Goal: Task Accomplishment & Management: Complete application form

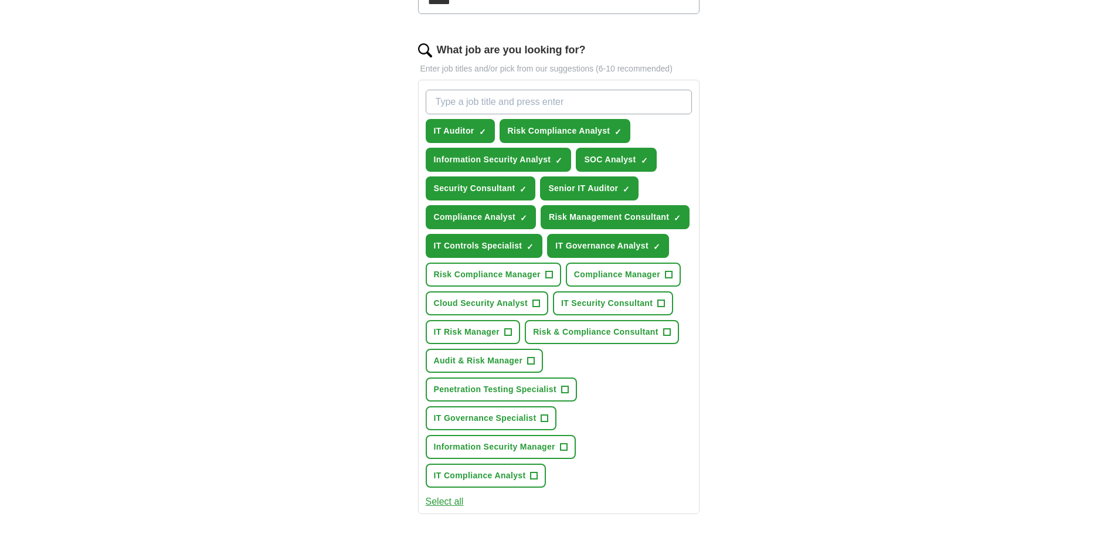
scroll to position [410, 0]
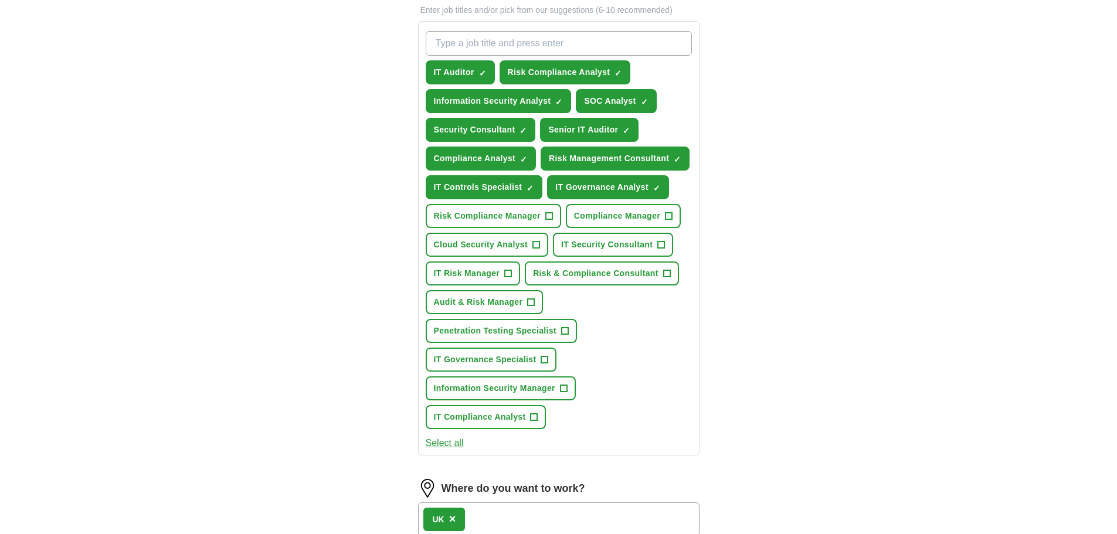
click at [457, 442] on button "Select all" at bounding box center [445, 443] width 38 height 14
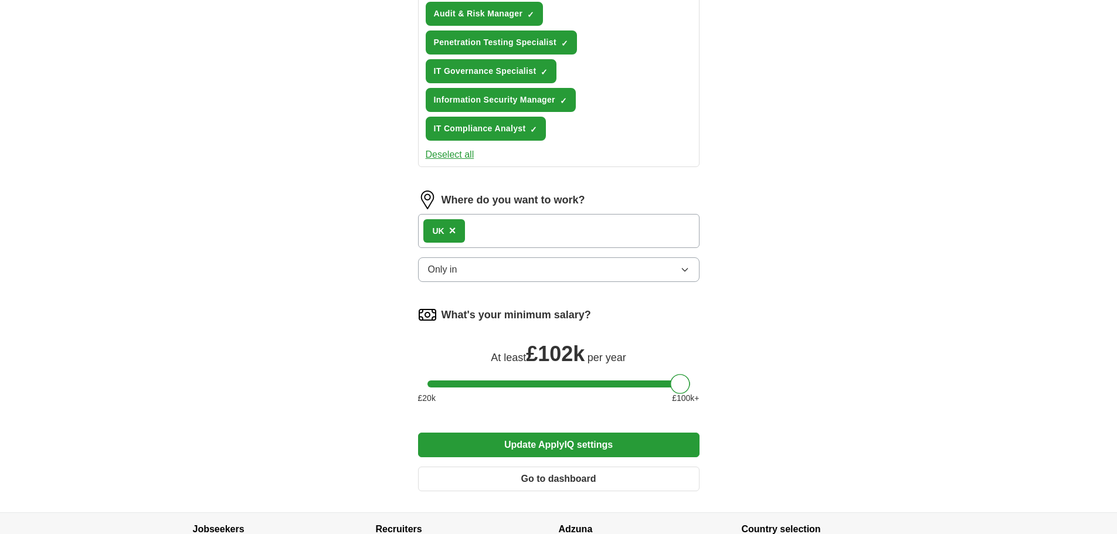
scroll to position [704, 0]
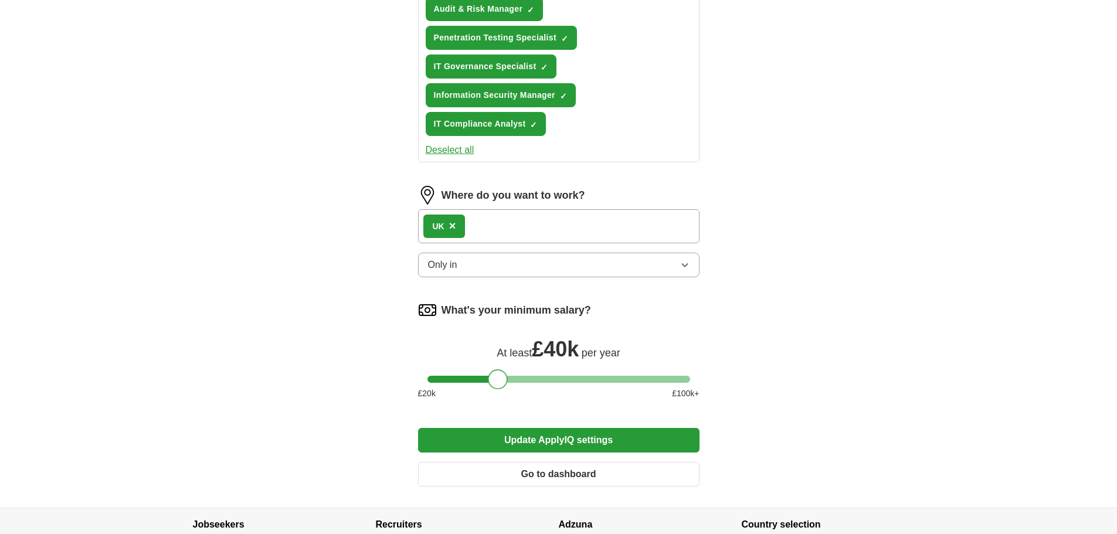
drag, startPoint x: 678, startPoint y: 381, endPoint x: 497, endPoint y: 387, distance: 181.3
click at [497, 387] on div at bounding box center [498, 379] width 20 height 20
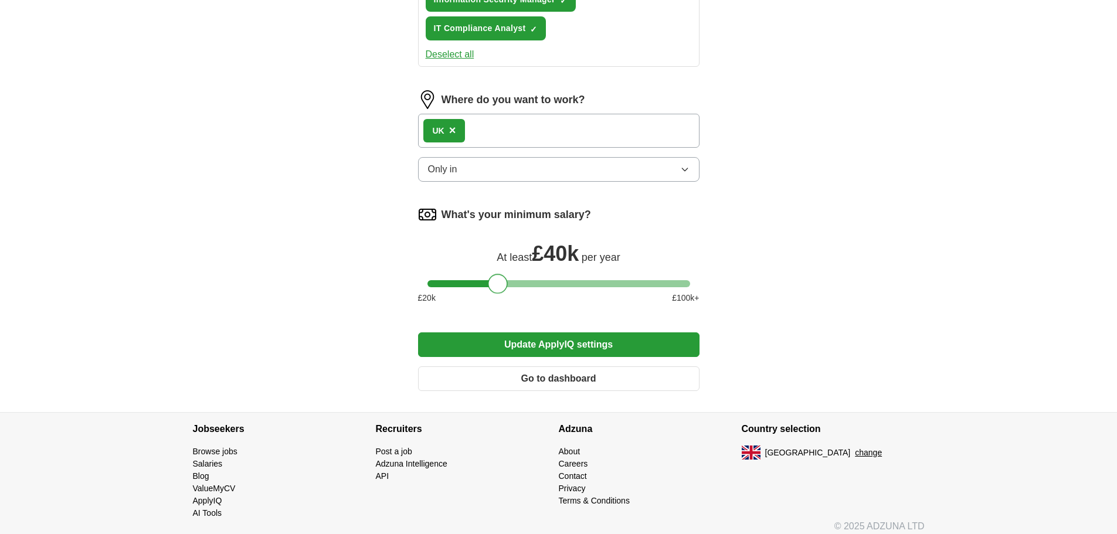
scroll to position [808, 0]
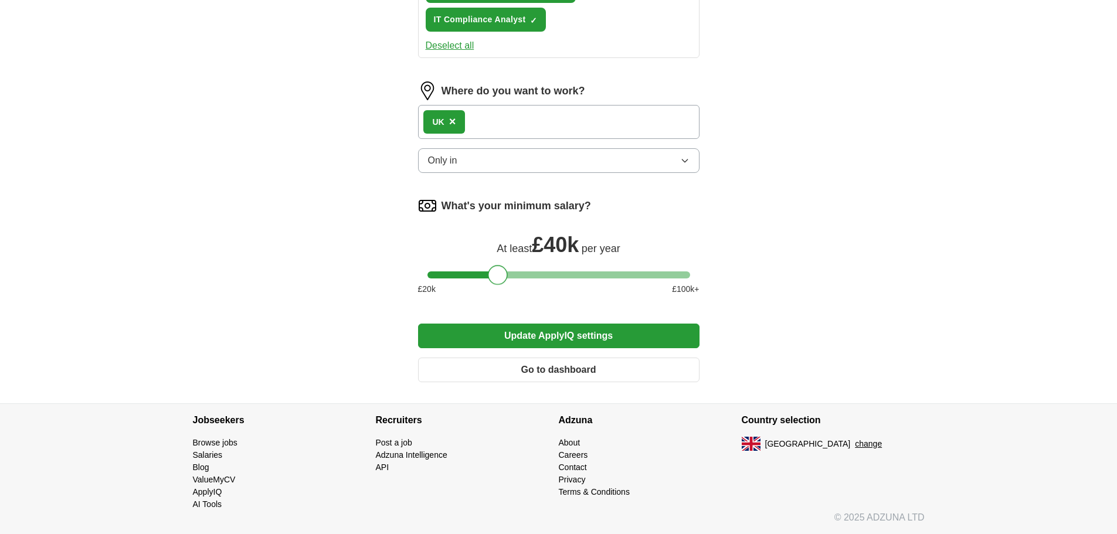
click at [460, 152] on button "Only in" at bounding box center [558, 160] width 281 height 25
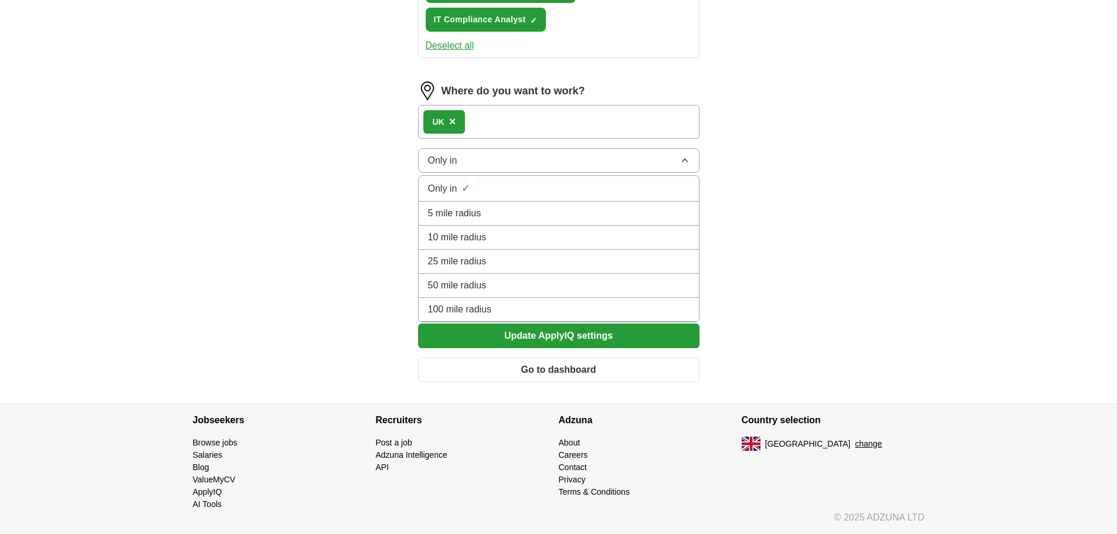
click at [500, 240] on div "10 mile radius" at bounding box center [559, 237] width 262 height 14
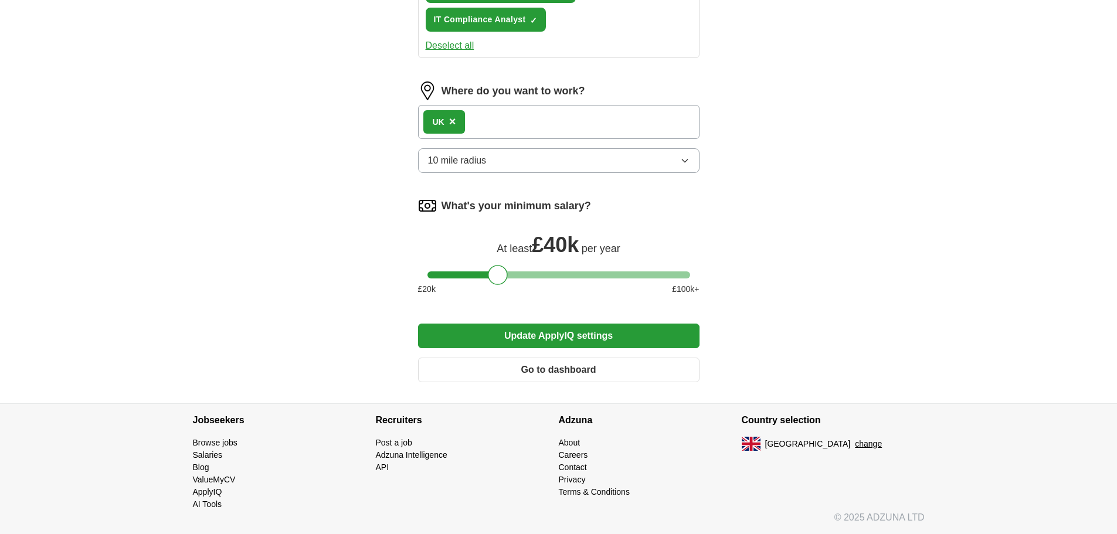
click at [555, 325] on button "Update ApplyIQ settings" at bounding box center [558, 336] width 281 height 25
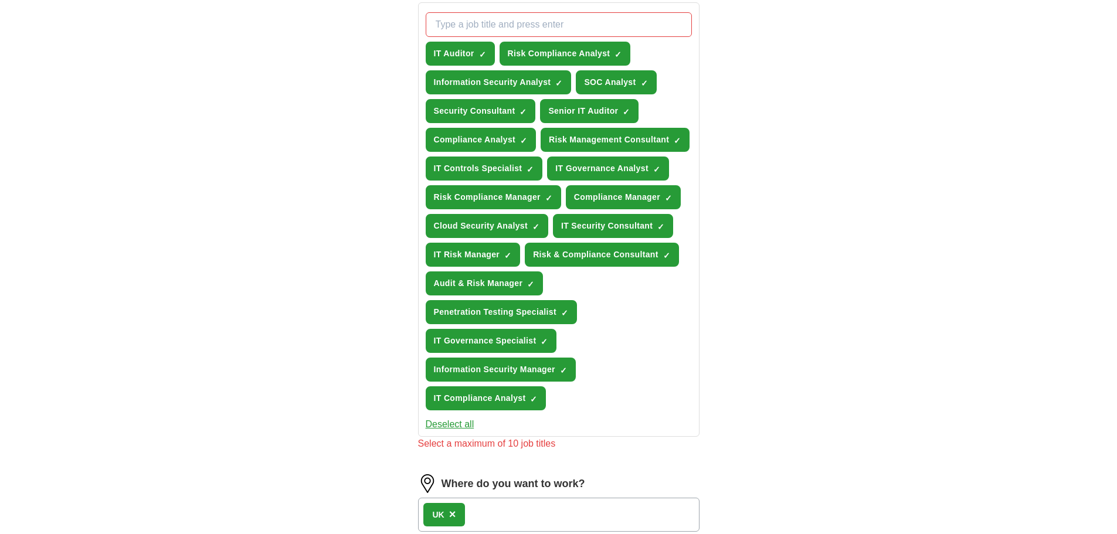
scroll to position [398, 0]
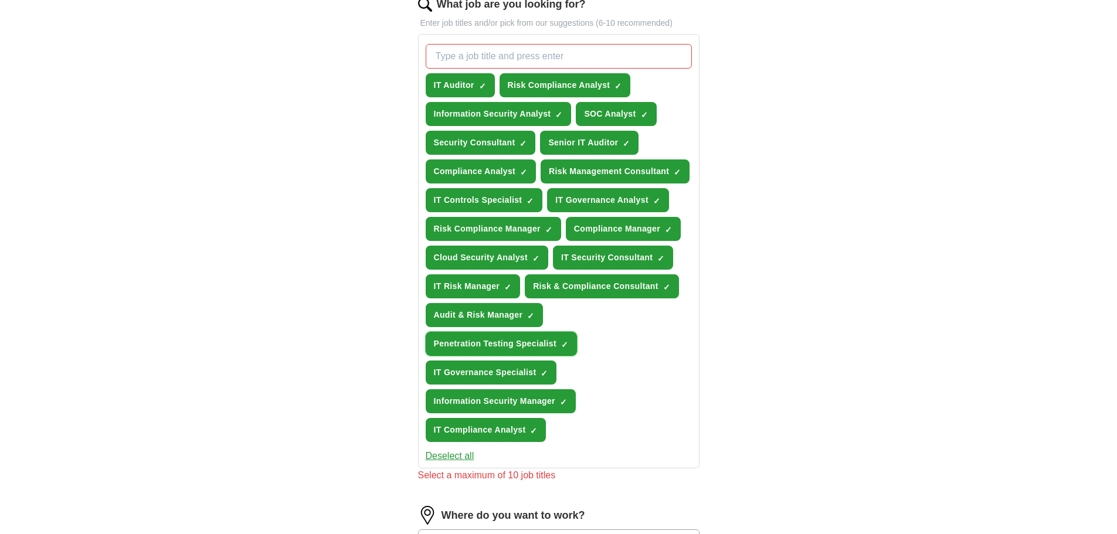
click at [521, 347] on span "Penetration Testing Specialist" at bounding box center [495, 344] width 123 height 12
click at [510, 259] on span "Cloud Security Analyst" at bounding box center [481, 258] width 94 height 12
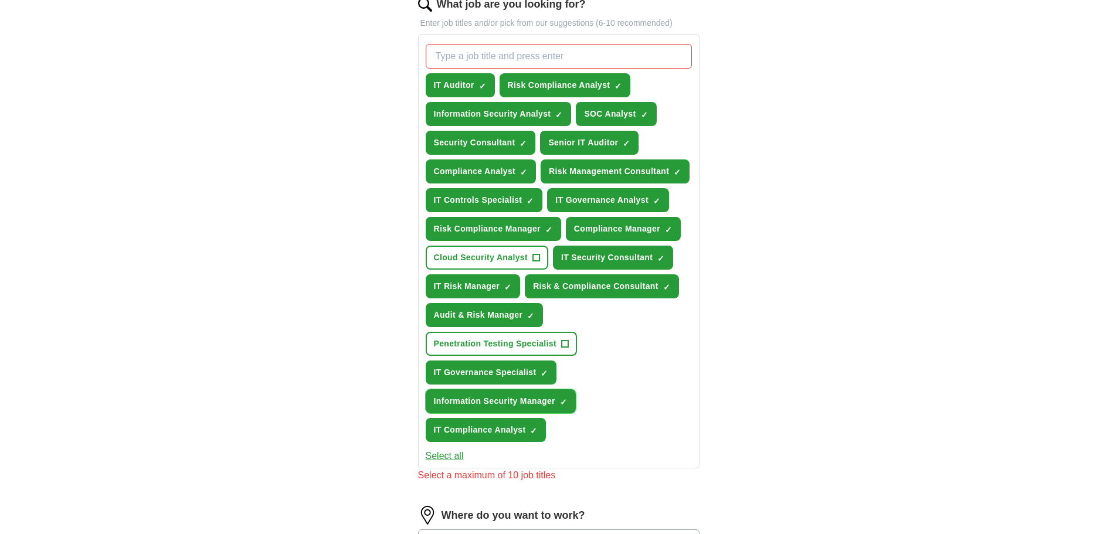
click at [522, 396] on span "Information Security Manager" at bounding box center [494, 401] width 121 height 12
click at [491, 148] on span "Security Consultant" at bounding box center [475, 143] width 82 height 12
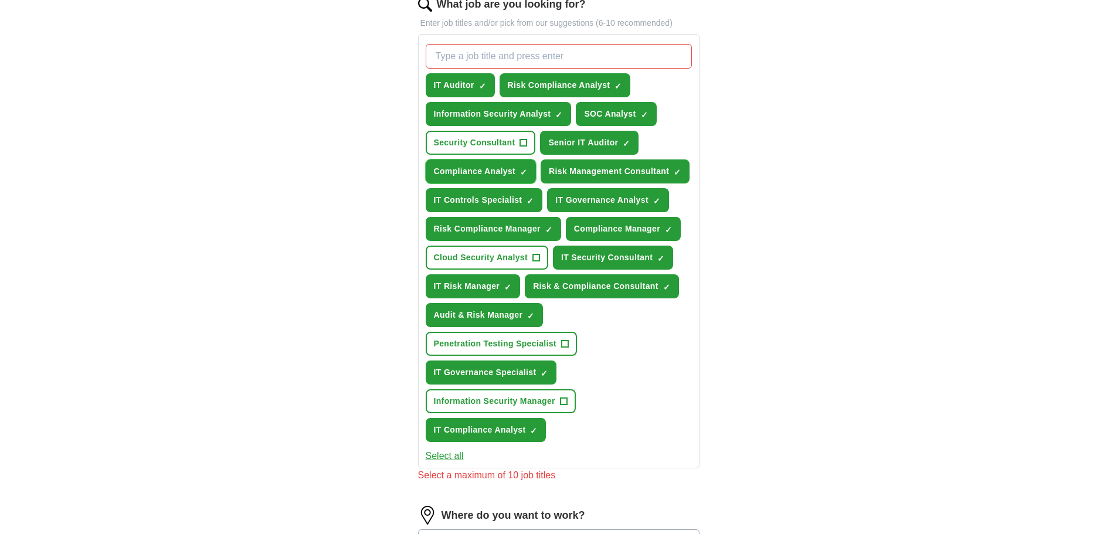
click at [482, 178] on button "Compliance Analyst ✓ ×" at bounding box center [481, 171] width 111 height 24
click at [614, 171] on span "Risk Management Consultant" at bounding box center [609, 171] width 120 height 12
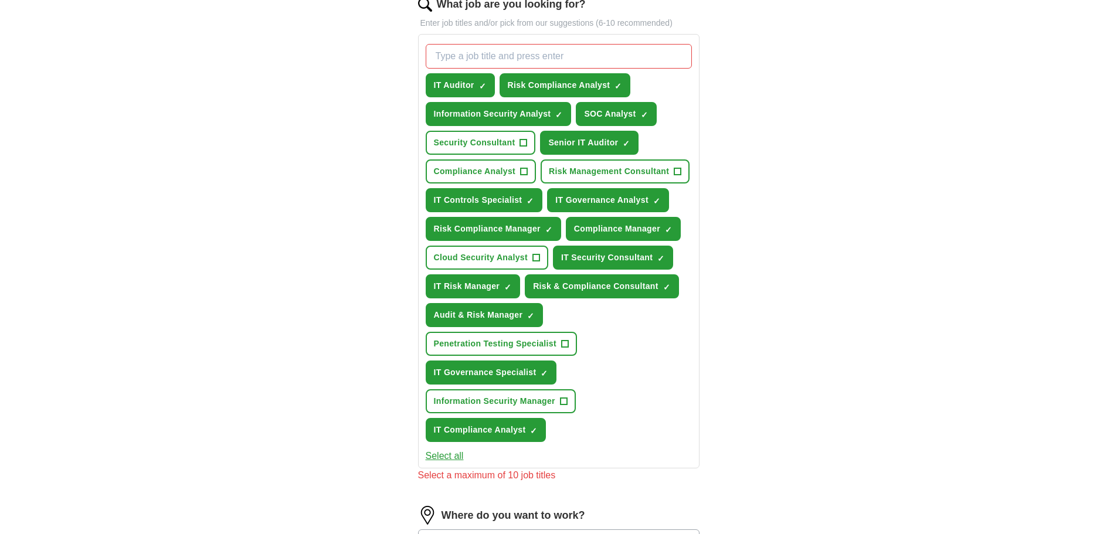
click at [633, 359] on div "IT Auditor ✓ × Risk Compliance Analyst ✓ × Information Security Analyst ✓ × SOC…" at bounding box center [558, 243] width 271 height 408
click at [756, 334] on div "ApplyIQ Let ApplyIQ do the hard work of searching and applying for jobs. Just t…" at bounding box center [559, 261] width 751 height 1247
click at [605, 115] on span "SOC Analyst" at bounding box center [610, 114] width 52 height 12
click at [527, 232] on span "Risk Compliance Manager" at bounding box center [487, 229] width 107 height 12
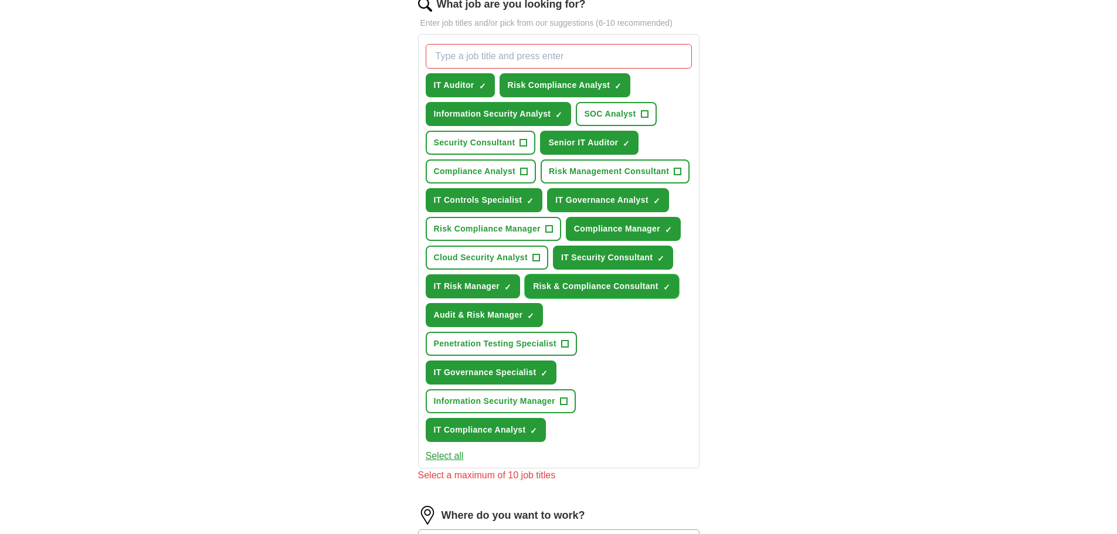
click at [562, 283] on span "Risk & Compliance Consultant" at bounding box center [595, 286] width 125 height 12
click at [535, 369] on span "IT Governance Specialist" at bounding box center [485, 372] width 103 height 12
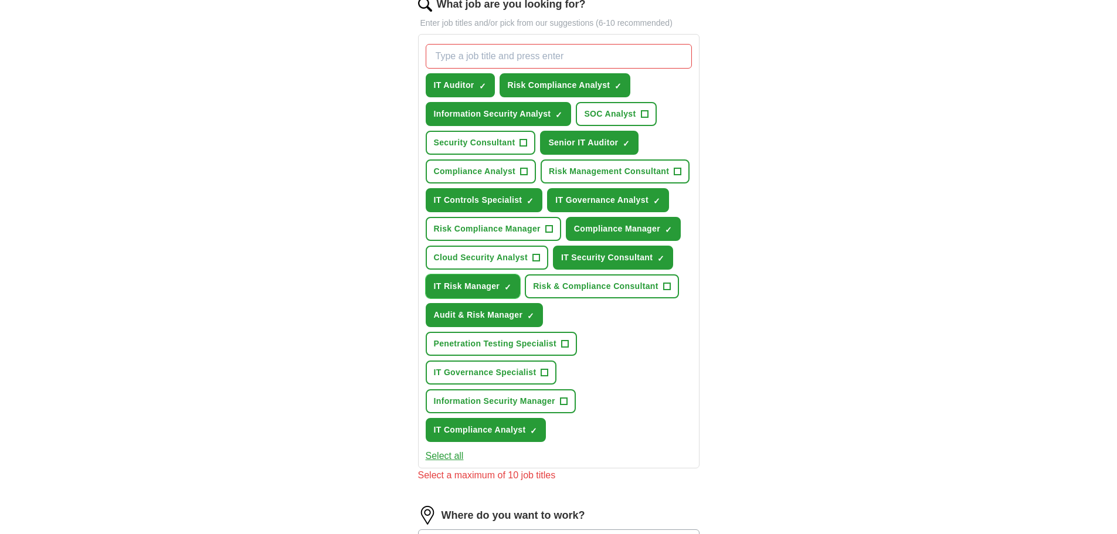
click at [491, 286] on span "IT Risk Manager" at bounding box center [467, 286] width 66 height 12
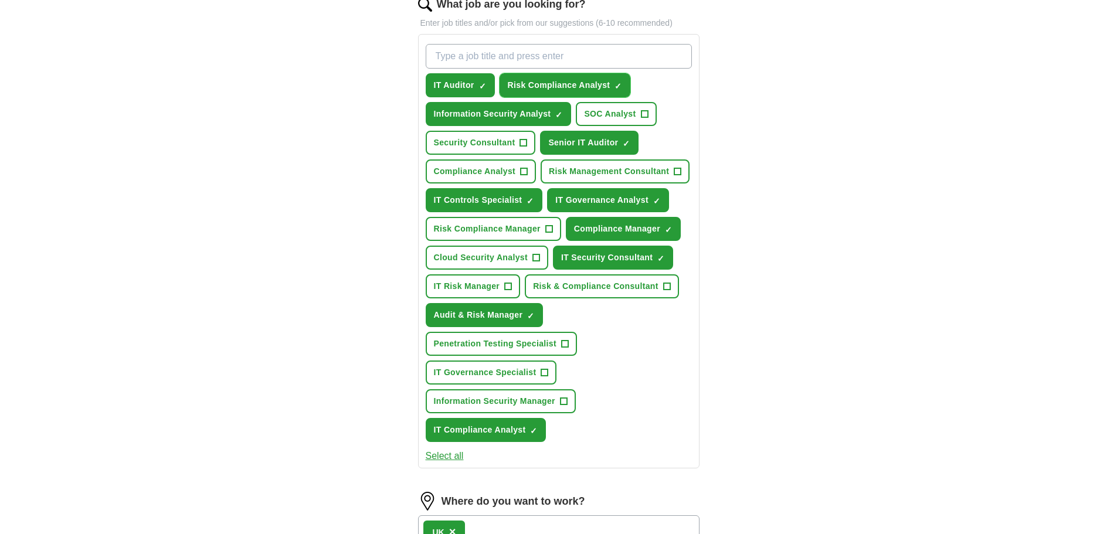
click at [575, 86] on span "Risk Compliance Analyst" at bounding box center [559, 85] width 103 height 12
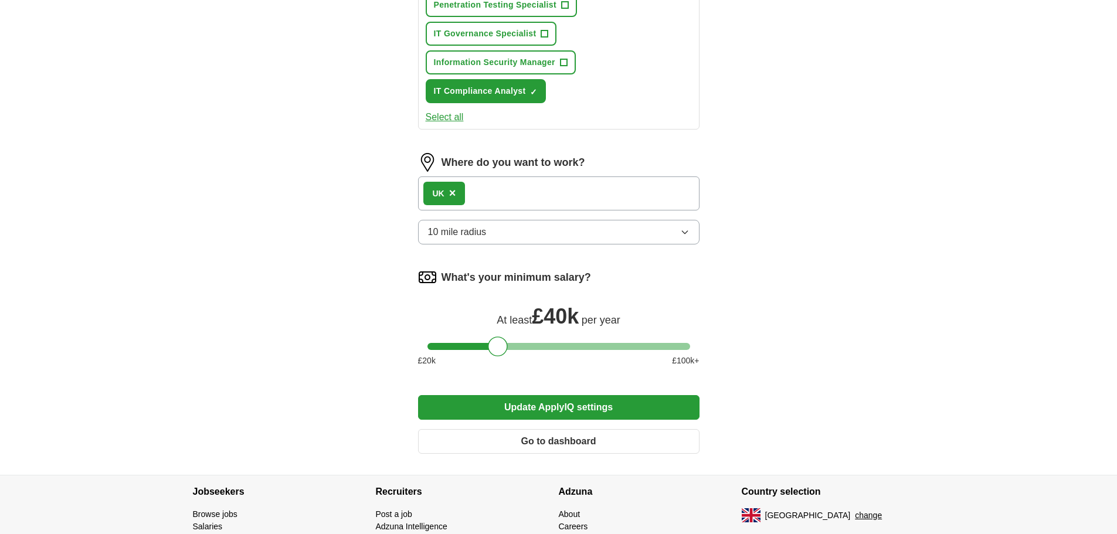
scroll to position [808, 0]
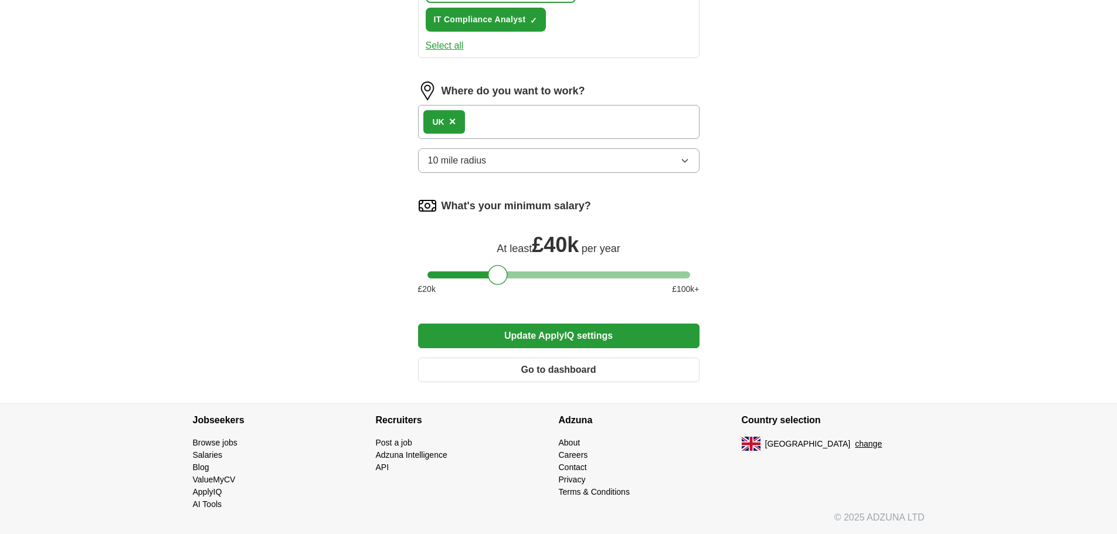
click at [559, 339] on button "Update ApplyIQ settings" at bounding box center [558, 336] width 281 height 25
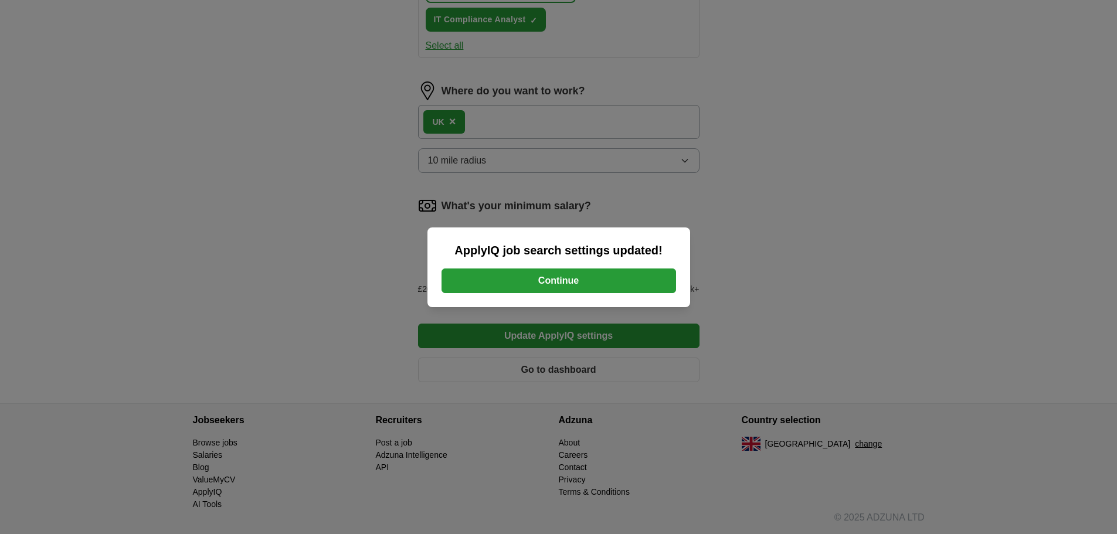
click at [600, 288] on button "Continue" at bounding box center [559, 281] width 235 height 25
